Goal: Navigation & Orientation: Go to known website

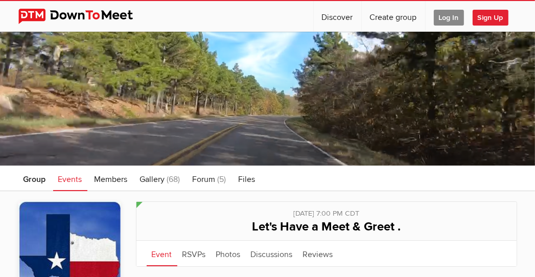
click at [443, 21] on span "Log In" at bounding box center [449, 18] width 30 height 16
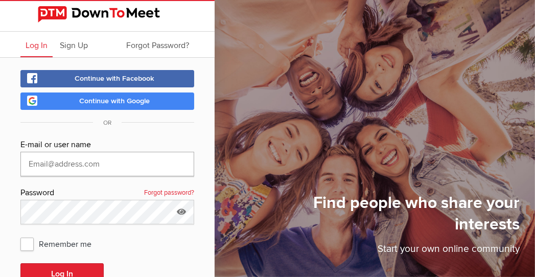
drag, startPoint x: 30, startPoint y: 167, endPoint x: 3, endPoint y: 170, distance: 26.8
click at [27, 167] on input "text" at bounding box center [107, 164] width 174 height 25
type input "[EMAIL_ADDRESS][DOMAIN_NAME]"
click at [20, 263] on button "Log In" at bounding box center [61, 273] width 83 height 21
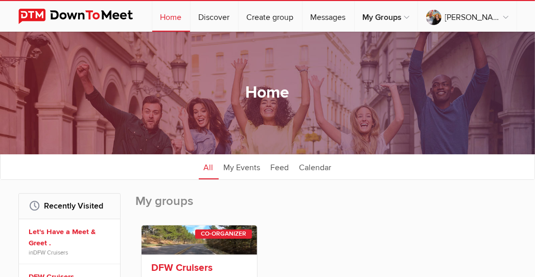
click at [185, 244] on link at bounding box center [200, 239] width 116 height 29
